Goal: Navigation & Orientation: Find specific page/section

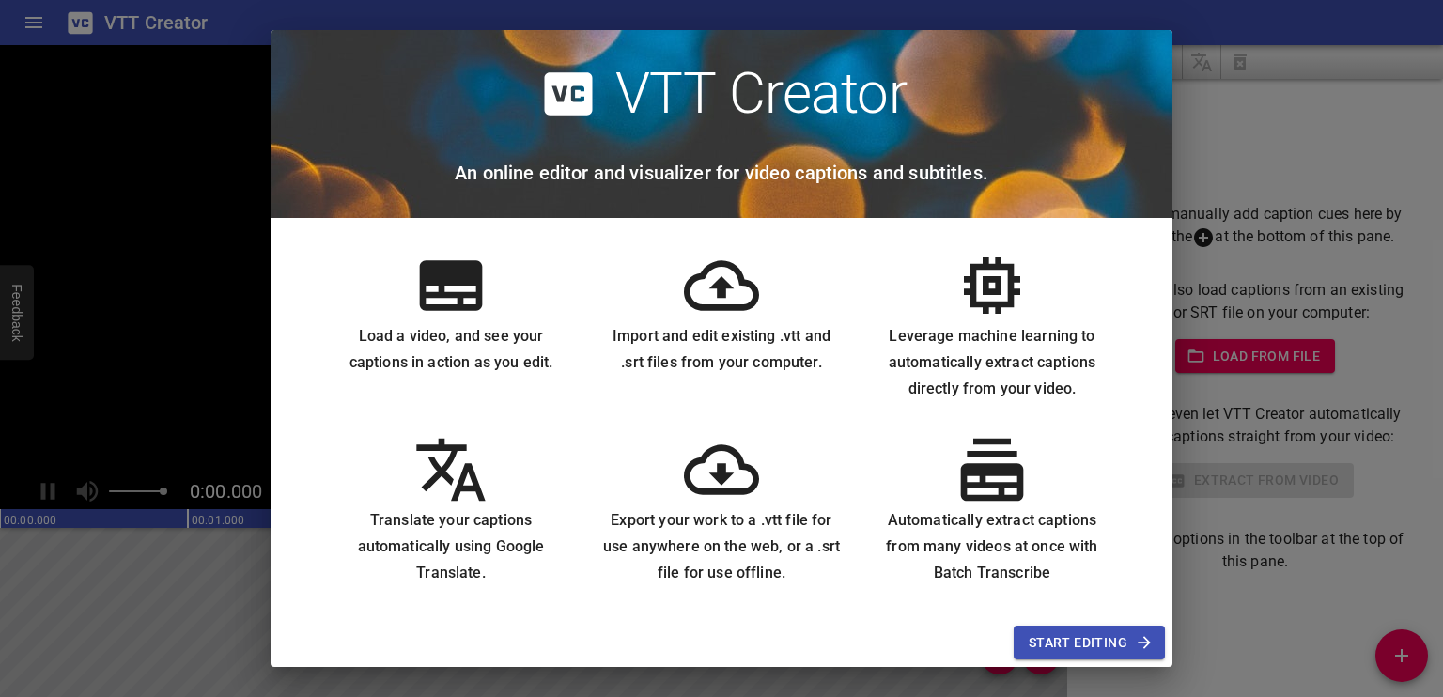
click at [1098, 646] on span "Start Editing" at bounding box center [1089, 642] width 121 height 23
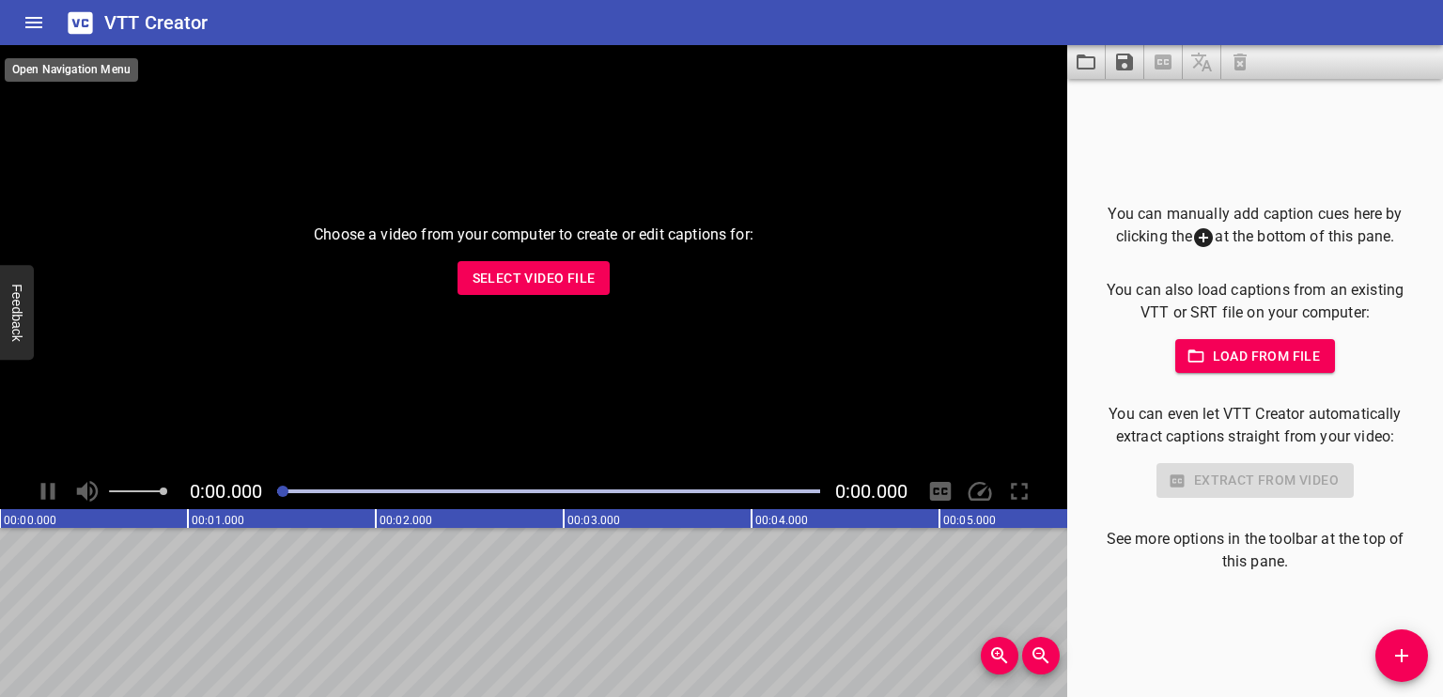
click at [38, 15] on icon "Home" at bounding box center [34, 22] width 23 height 23
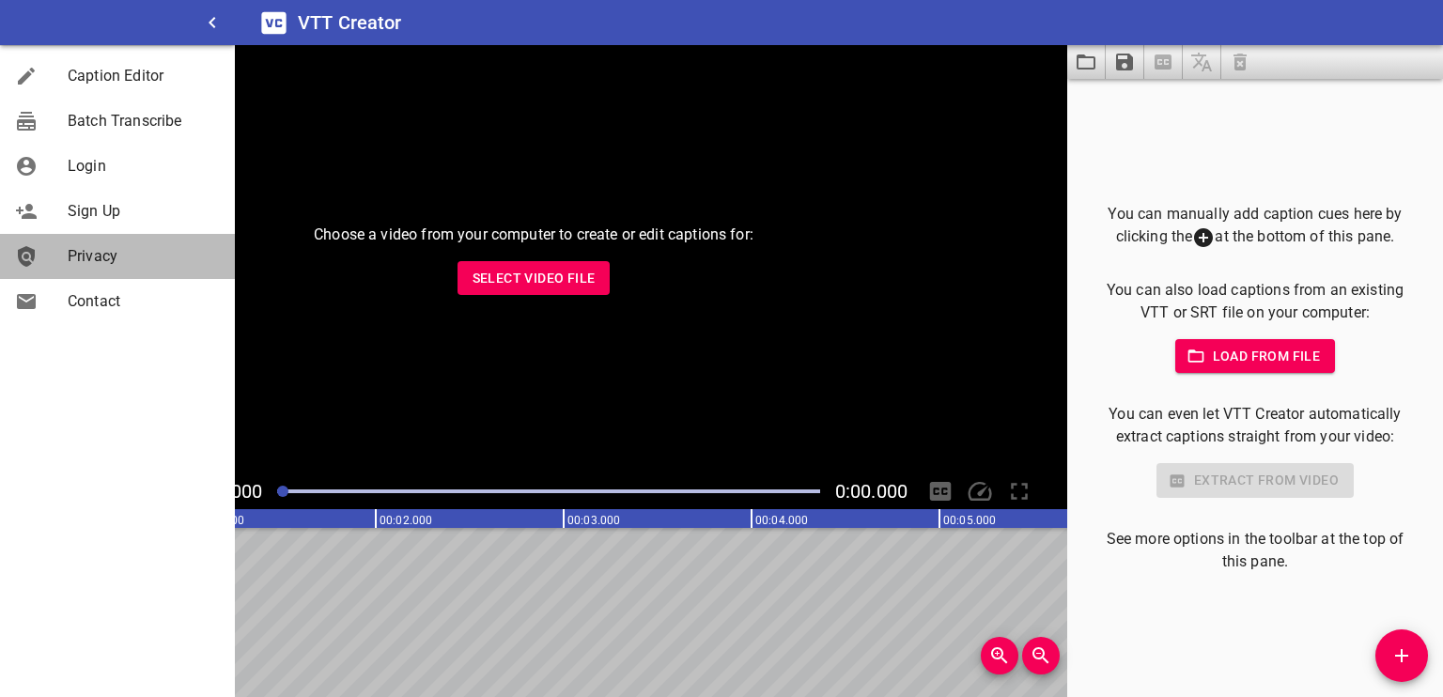
click at [171, 264] on span "Privacy" at bounding box center [144, 256] width 152 height 23
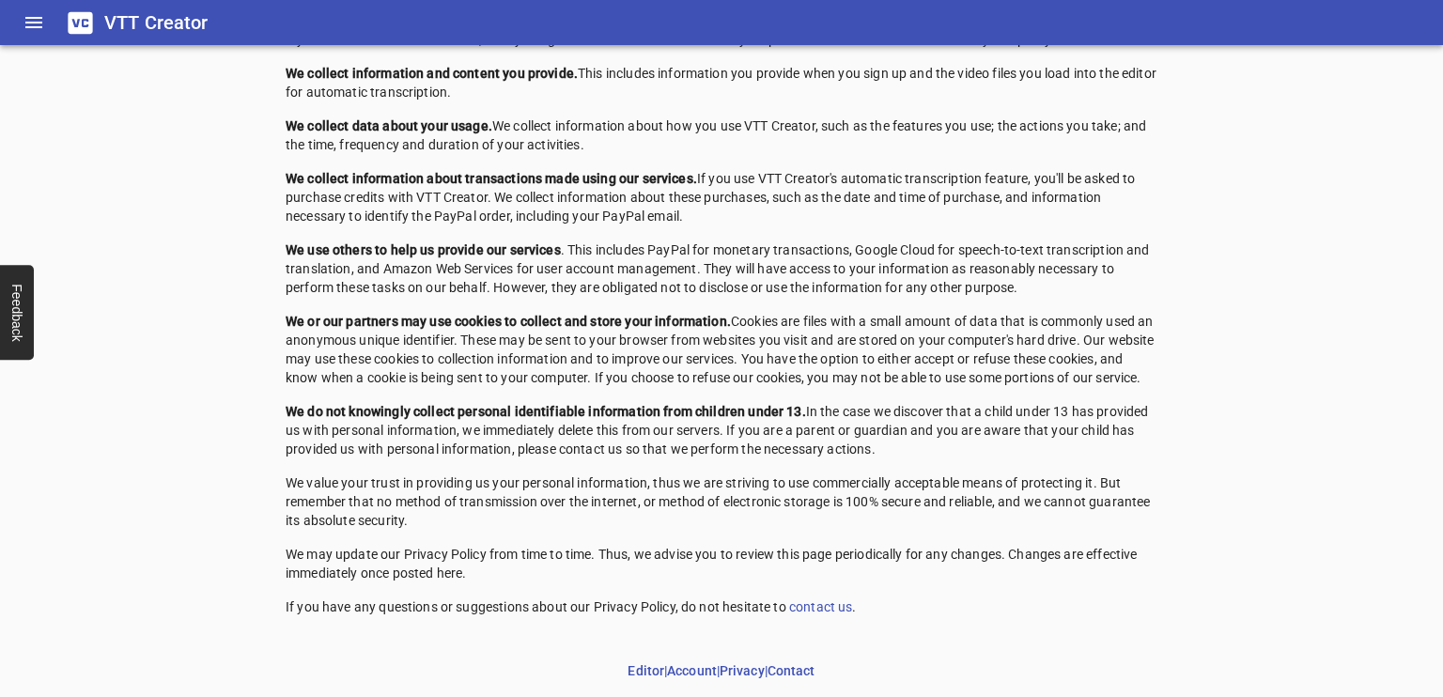
scroll to position [101, 0]
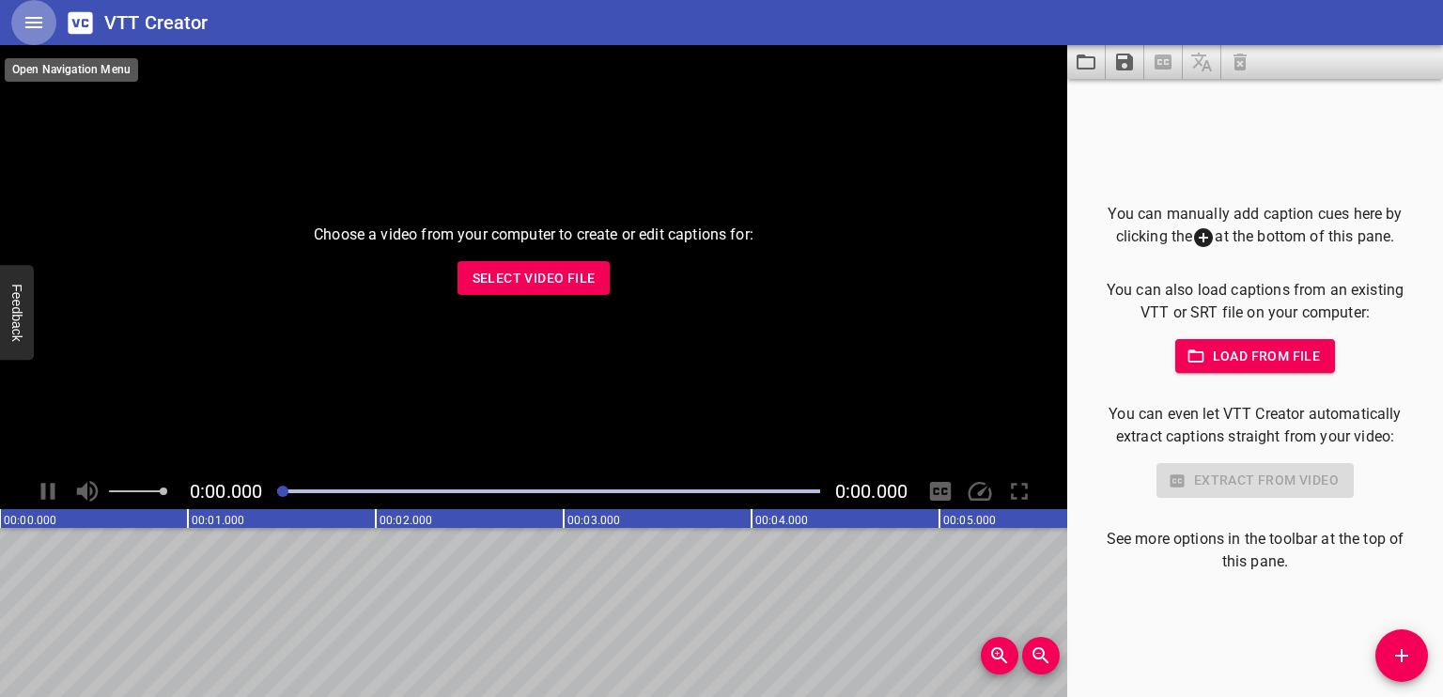
click at [33, 28] on icon "Home" at bounding box center [34, 22] width 23 height 23
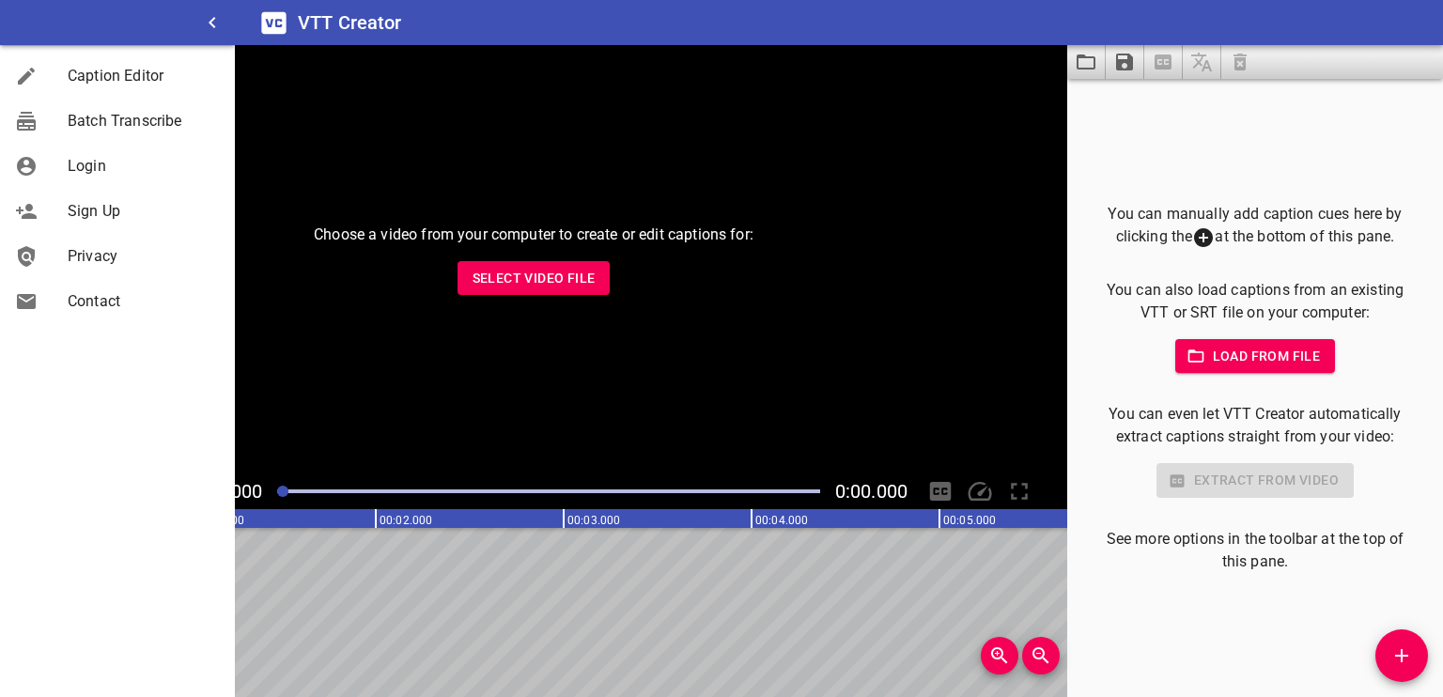
click at [145, 300] on span "Contact" at bounding box center [144, 301] width 152 height 23
